Goal: Task Accomplishment & Management: Use online tool/utility

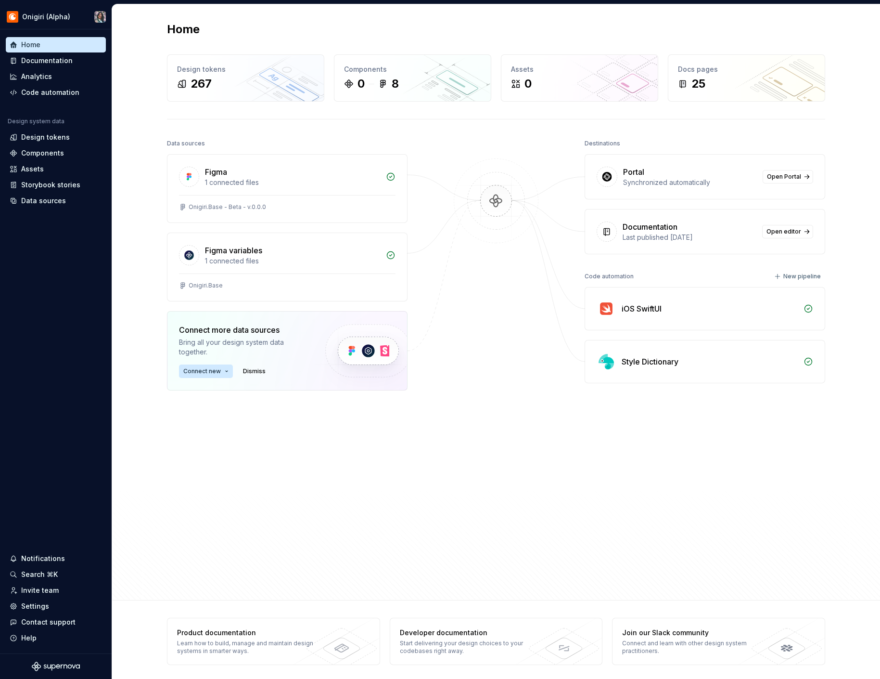
click at [269, 475] on div "Data sources Figma 1 connected files Onigiri.Base - Beta - v.0.0.0 Figma variab…" at bounding box center [287, 340] width 241 height 407
click at [253, 457] on div "Data sources Figma 1 connected files Onigiri.Base - Beta - v.0.0.0 Figma variab…" at bounding box center [287, 340] width 241 height 407
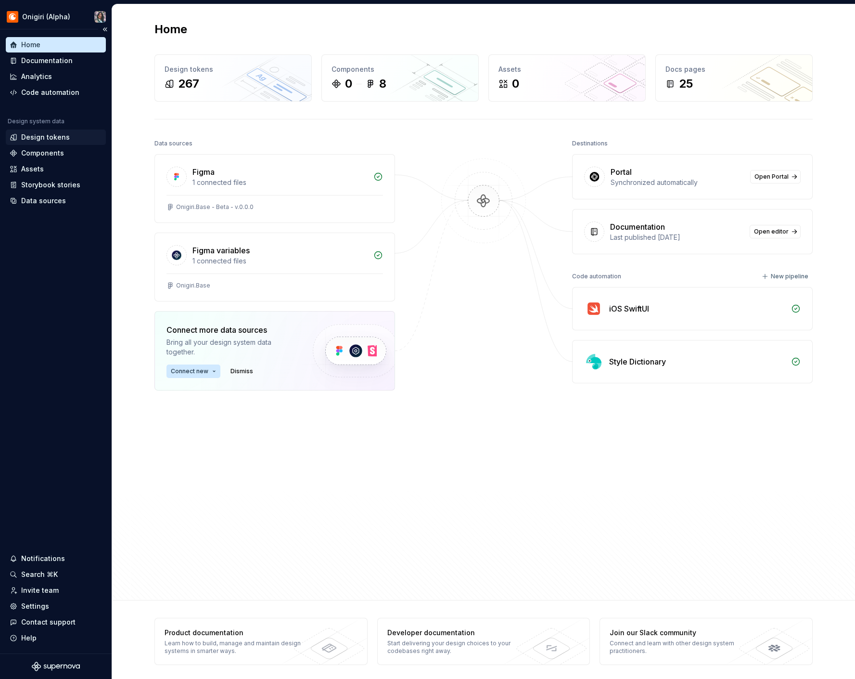
click at [63, 135] on div "Design tokens" at bounding box center [45, 137] width 49 height 10
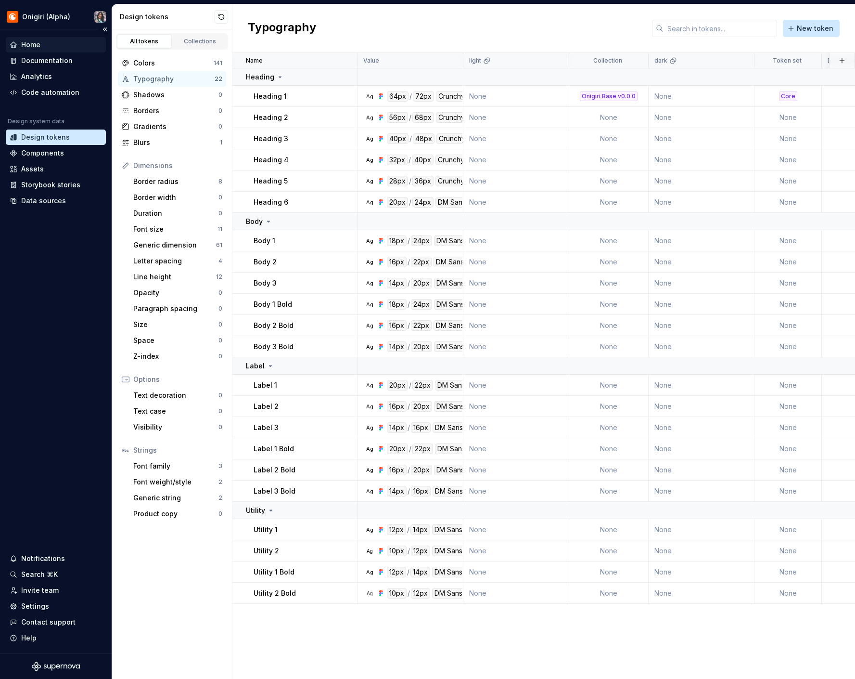
click at [29, 45] on div "Home" at bounding box center [30, 45] width 19 height 10
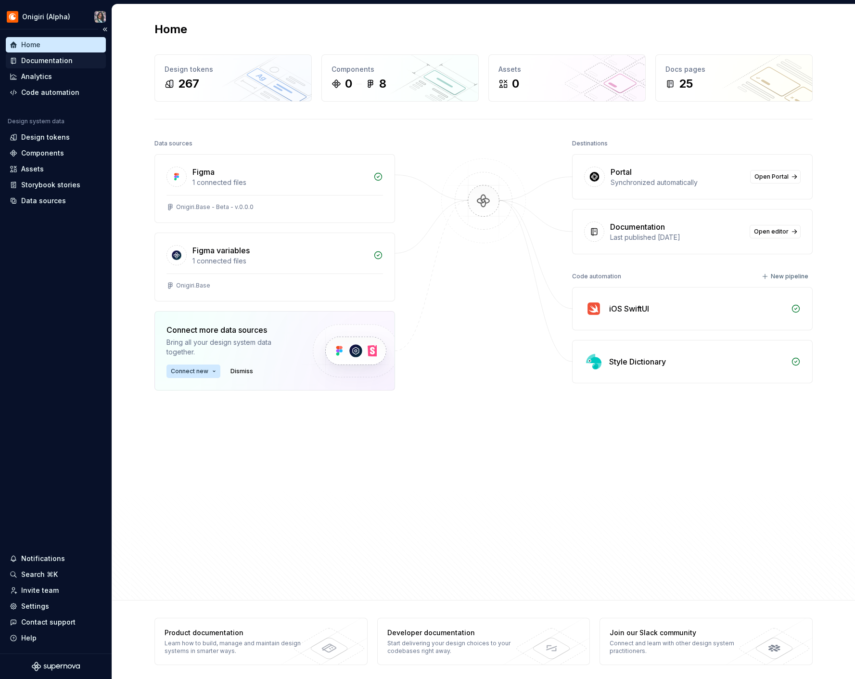
click at [63, 64] on div "Documentation" at bounding box center [47, 61] width 52 height 10
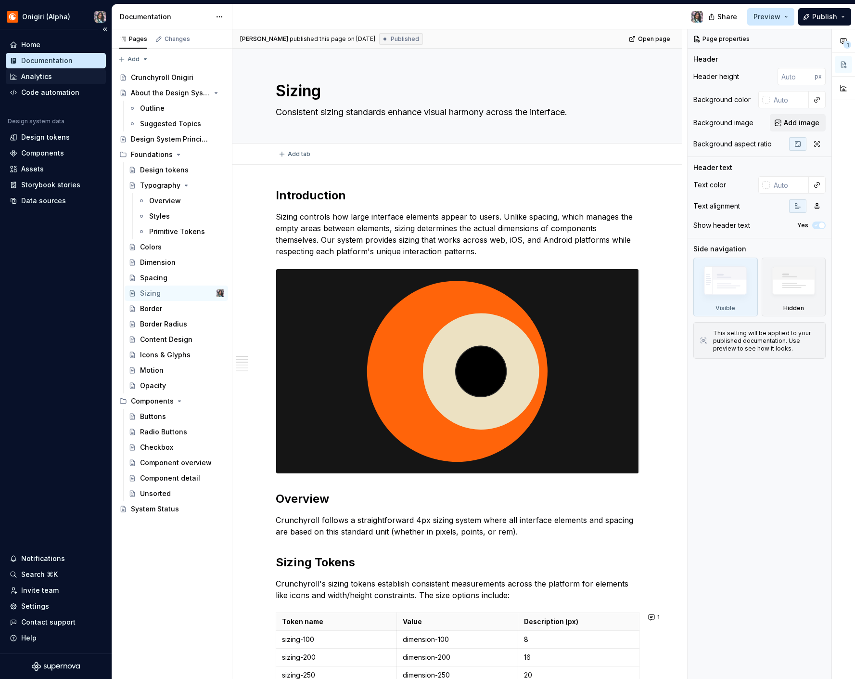
type textarea "*"
click at [68, 135] on div "Design tokens" at bounding box center [56, 137] width 92 height 10
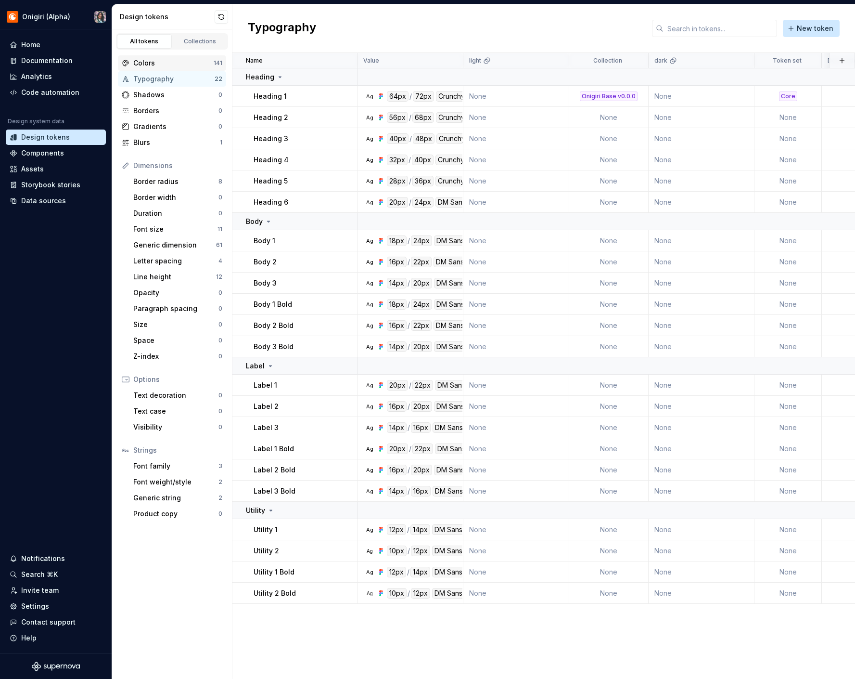
click at [185, 66] on div "Colors" at bounding box center [173, 63] width 80 height 10
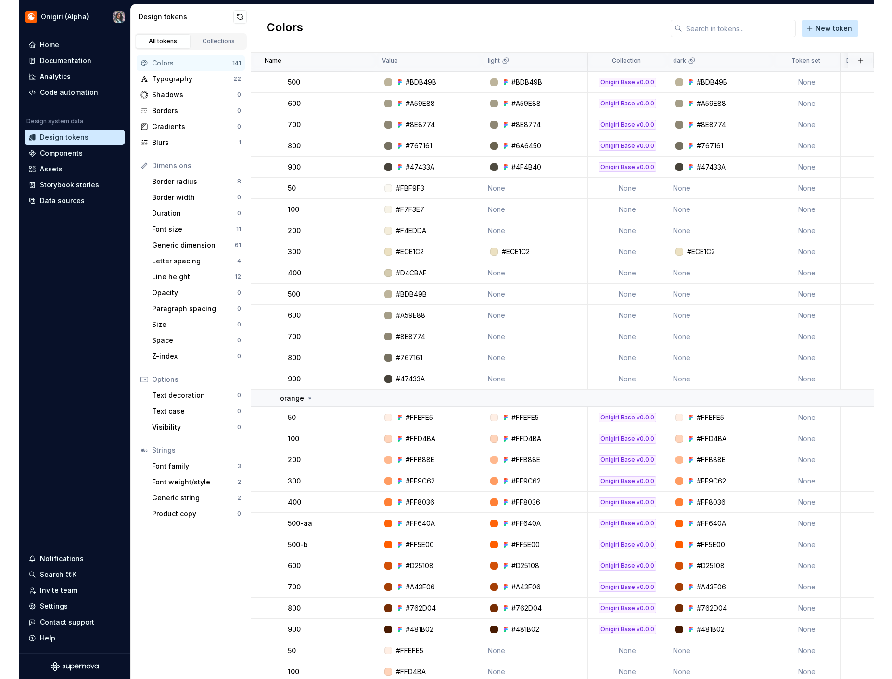
scroll to position [1126, 0]
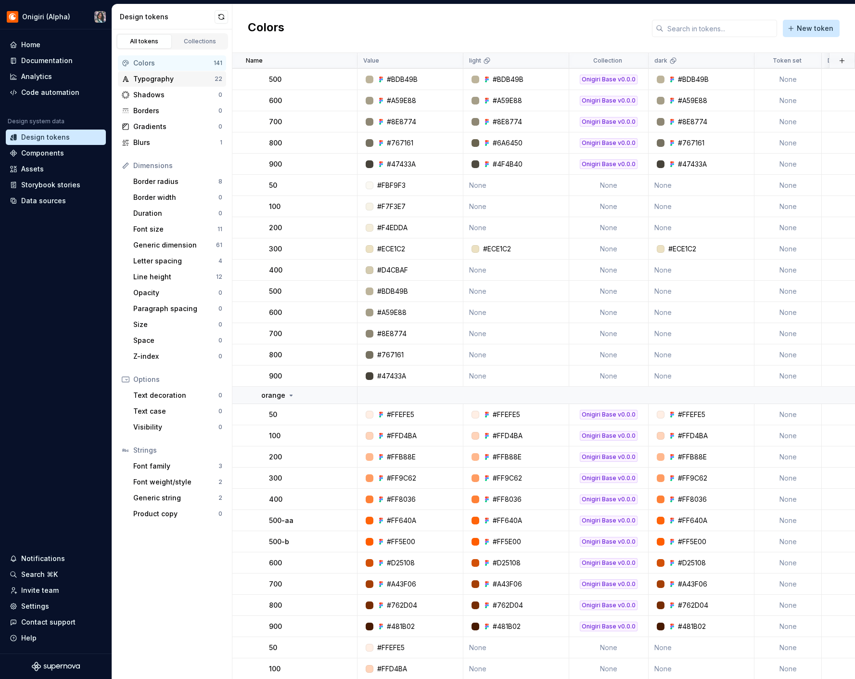
click at [165, 80] on div "Typography" at bounding box center [173, 79] width 81 height 10
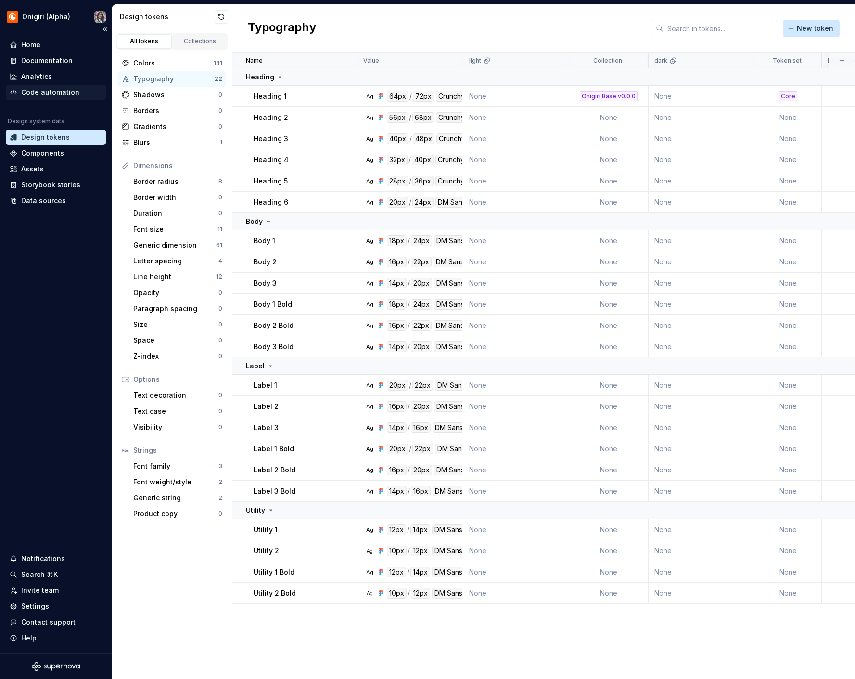
click at [69, 90] on div "Code automation" at bounding box center [50, 93] width 58 height 10
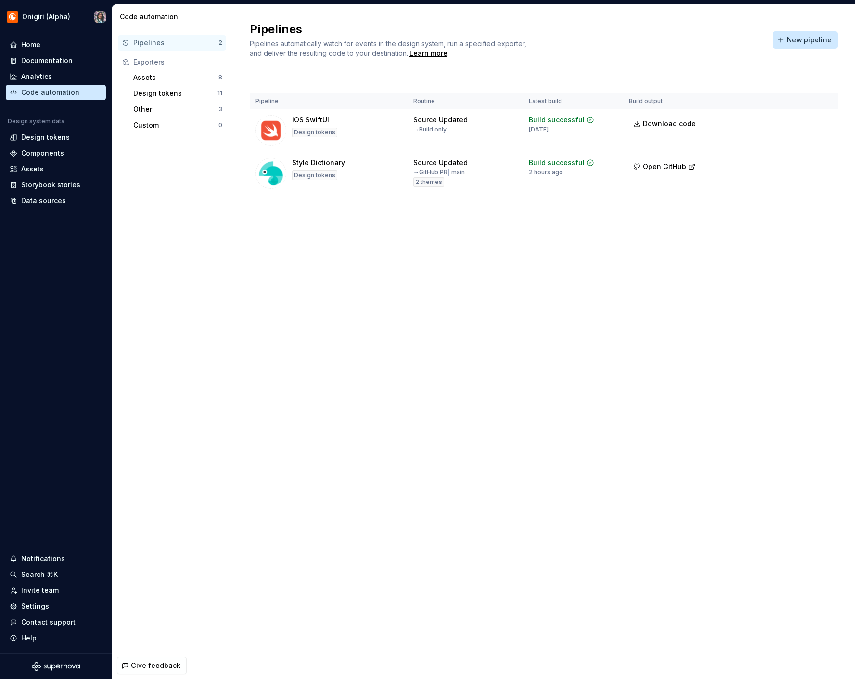
click at [664, 61] on div "Pipelines Pipelines automatically watch for events in the design system, run a …" at bounding box center [543, 40] width 623 height 72
click at [28, 44] on div "Home" at bounding box center [30, 45] width 19 height 10
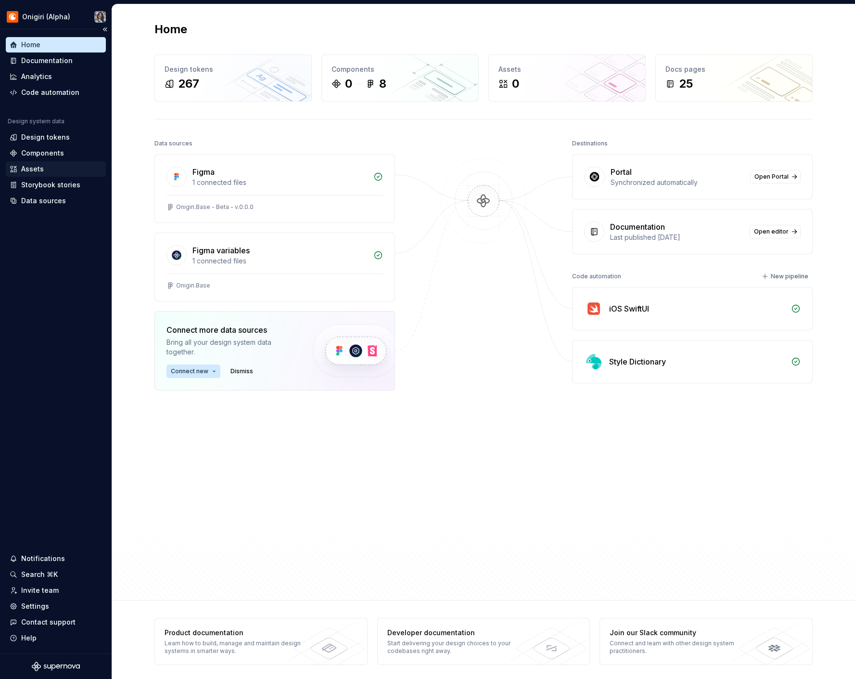
click at [62, 164] on div "Assets" at bounding box center [56, 169] width 92 height 10
click at [61, 155] on div "Components" at bounding box center [42, 153] width 43 height 10
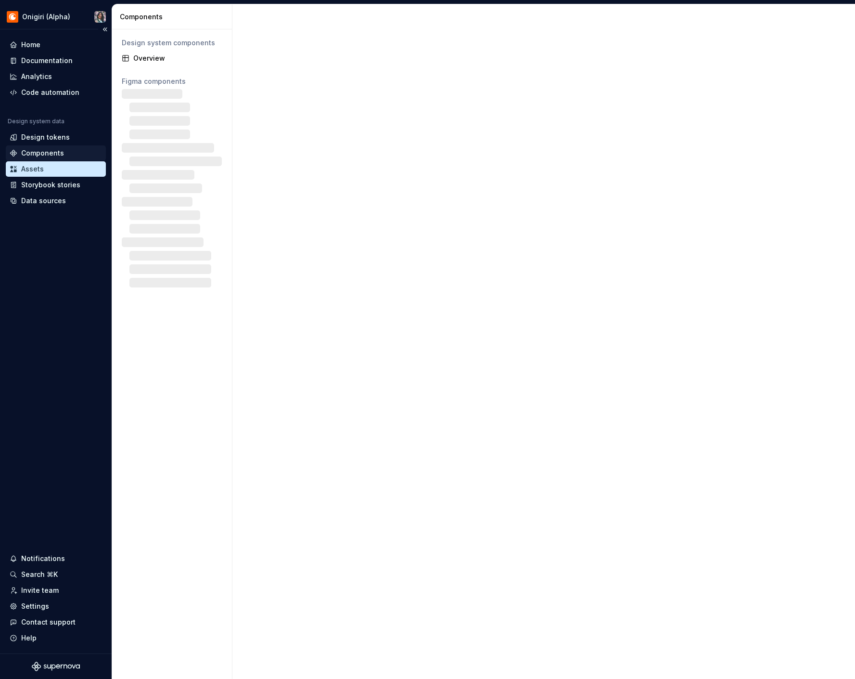
click at [61, 155] on div "Components" at bounding box center [42, 153] width 43 height 10
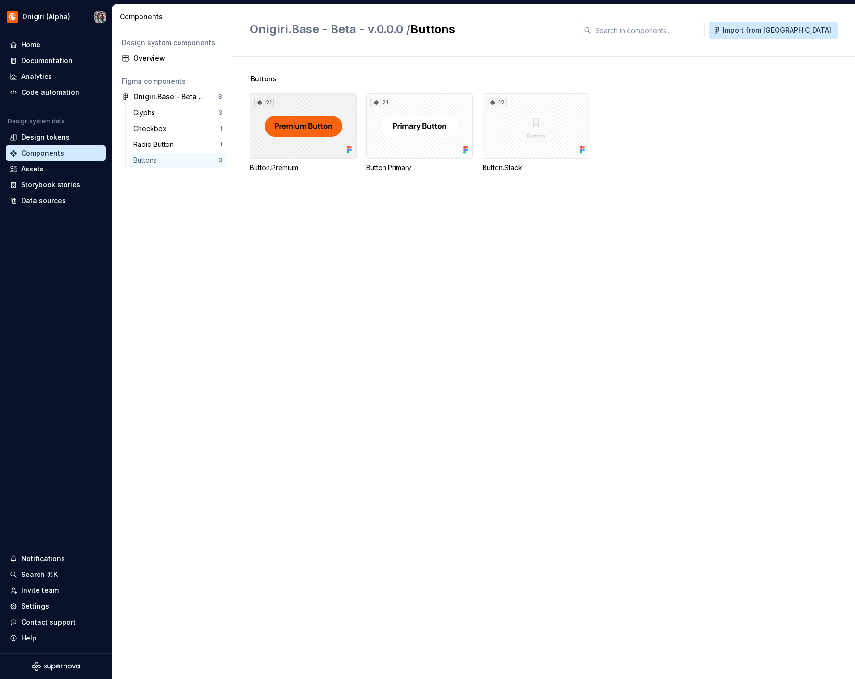
click at [304, 133] on div "21" at bounding box center [303, 125] width 107 height 65
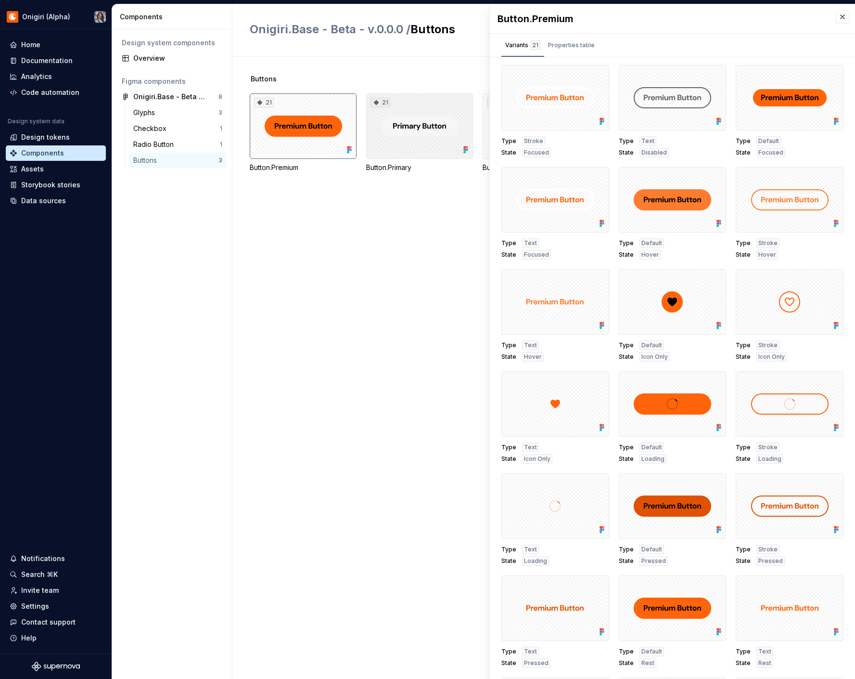
click at [418, 139] on div "21" at bounding box center [419, 125] width 107 height 65
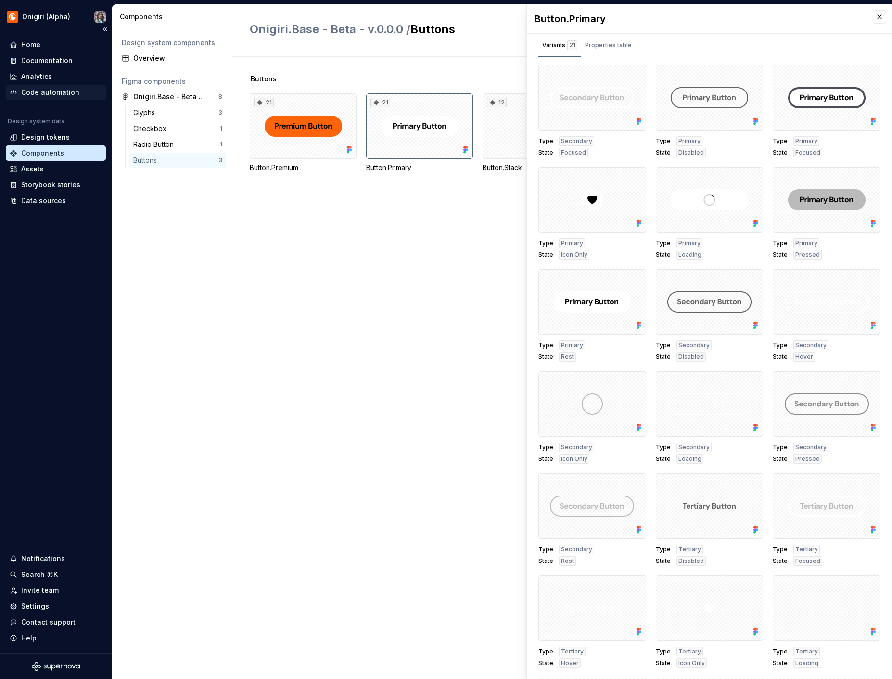
click at [49, 87] on div "Code automation" at bounding box center [56, 92] width 100 height 15
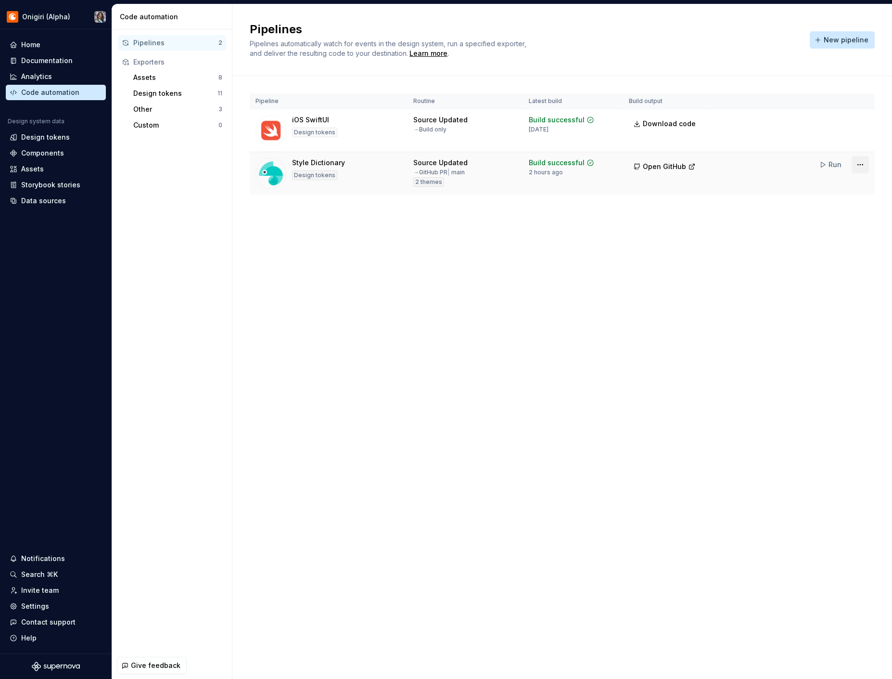
click at [857, 168] on html "Onigiri (Alpha) Home Documentation Analytics Code automation Design system data…" at bounding box center [446, 339] width 892 height 679
click at [833, 183] on div "Edit pipeline" at bounding box center [848, 185] width 82 height 10
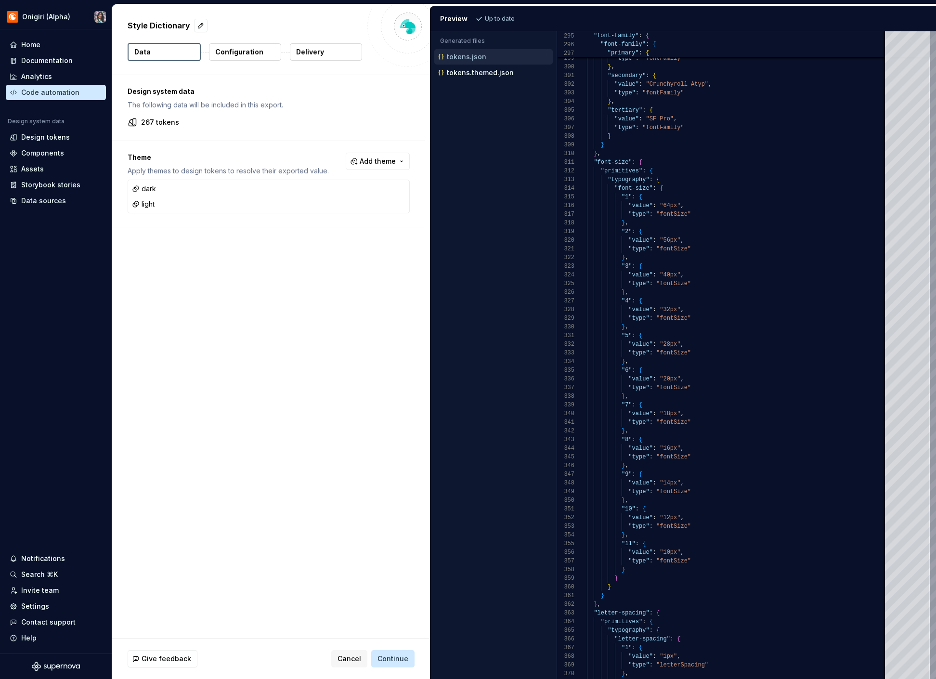
click at [180, 257] on div "Design system data The following data will be included in this export. 267 toke…" at bounding box center [271, 356] width 318 height 563
